Goal: Information Seeking & Learning: Learn about a topic

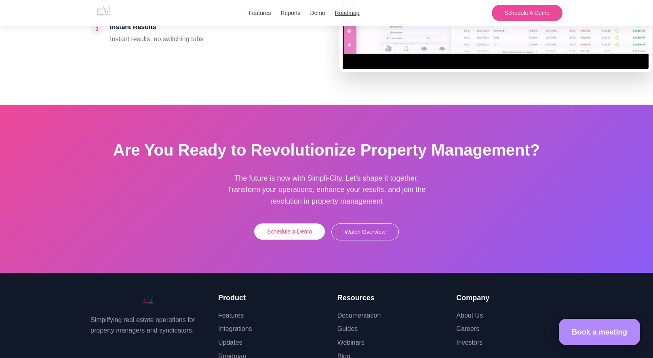
scroll to position [2143, 0]
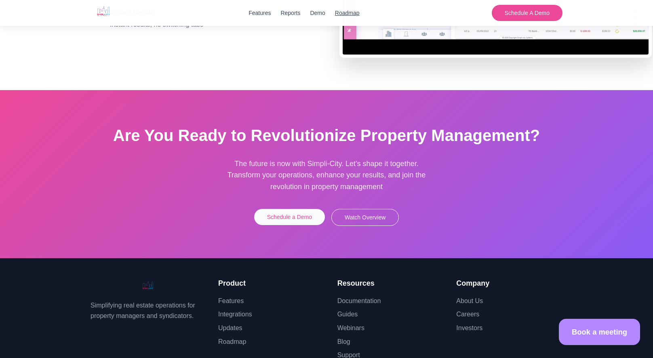
click at [284, 211] on button "Schedule a Demo" at bounding box center [289, 217] width 71 height 16
click at [366, 212] on button "Watch Overview" at bounding box center [365, 217] width 68 height 17
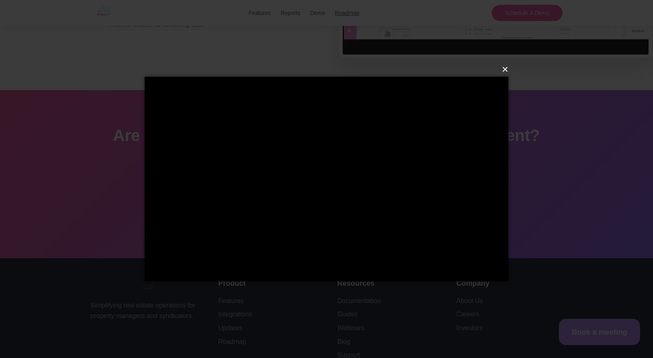
click at [504, 73] on button "×" at bounding box center [329, 70] width 364 height 18
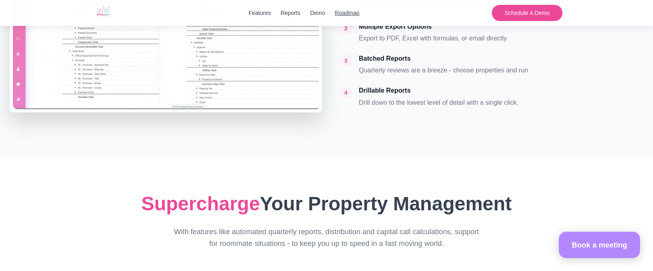
scroll to position [1132, 0]
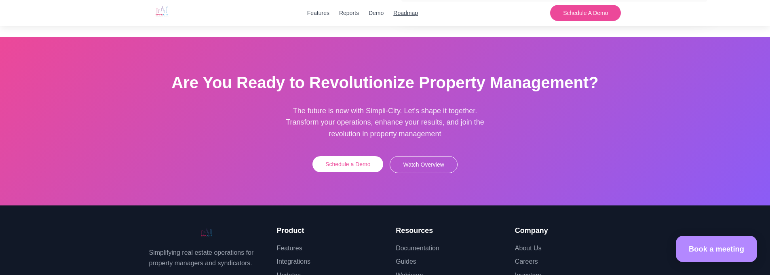
scroll to position [2002, 0]
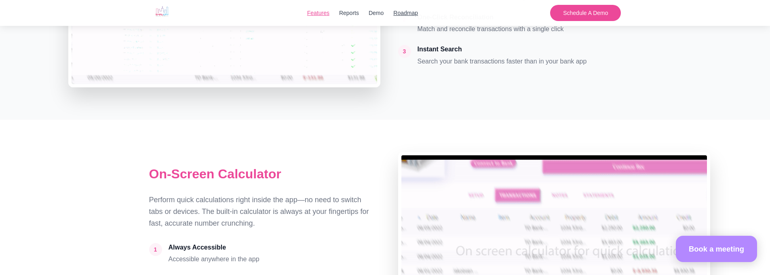
scroll to position [1759, 0]
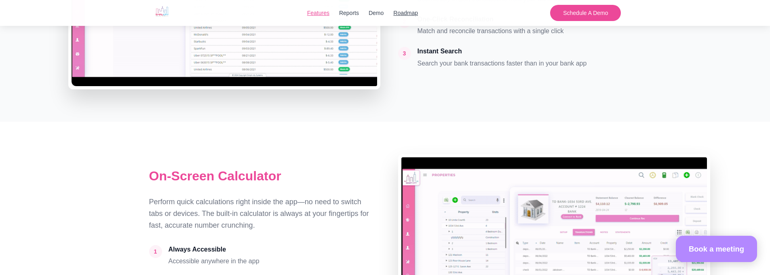
click at [317, 11] on link "Features" at bounding box center [318, 12] width 22 height 9
